Goal: Information Seeking & Learning: Learn about a topic

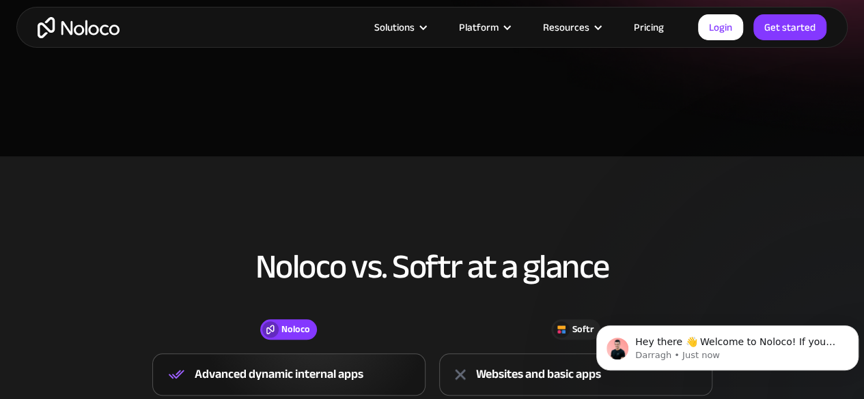
scroll to position [528, 0]
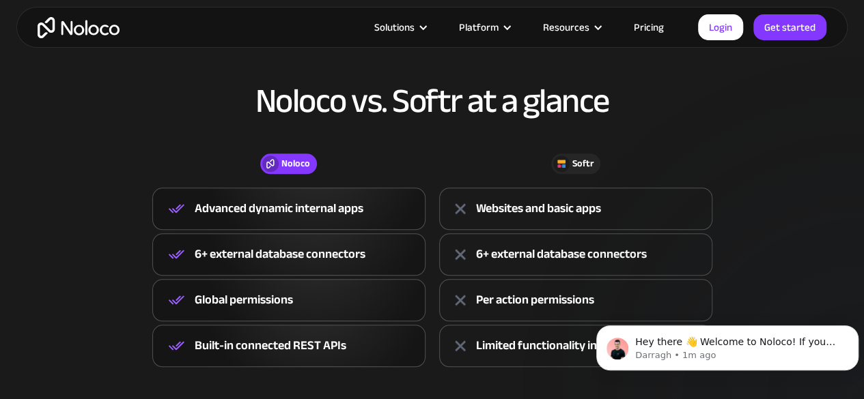
click at [657, 27] on link "Pricing" at bounding box center [649, 27] width 64 height 18
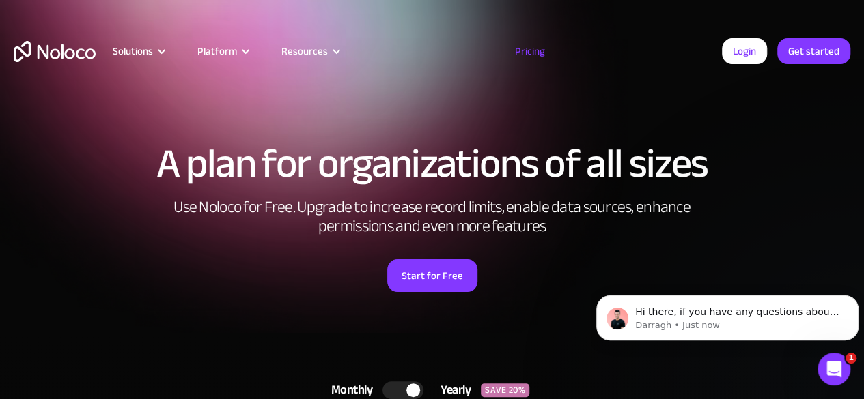
click at [863, 20] on html "A plan for organizations of all sizes Use Noloco for Free. Upgrade to increase …" at bounding box center [432, 199] width 864 height 399
click at [531, 53] on link "Pricing" at bounding box center [530, 51] width 64 height 18
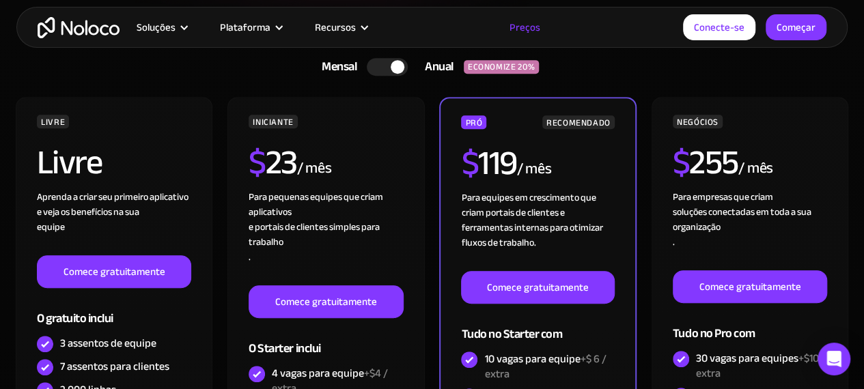
scroll to position [323, 0]
